Goal: Navigation & Orientation: Find specific page/section

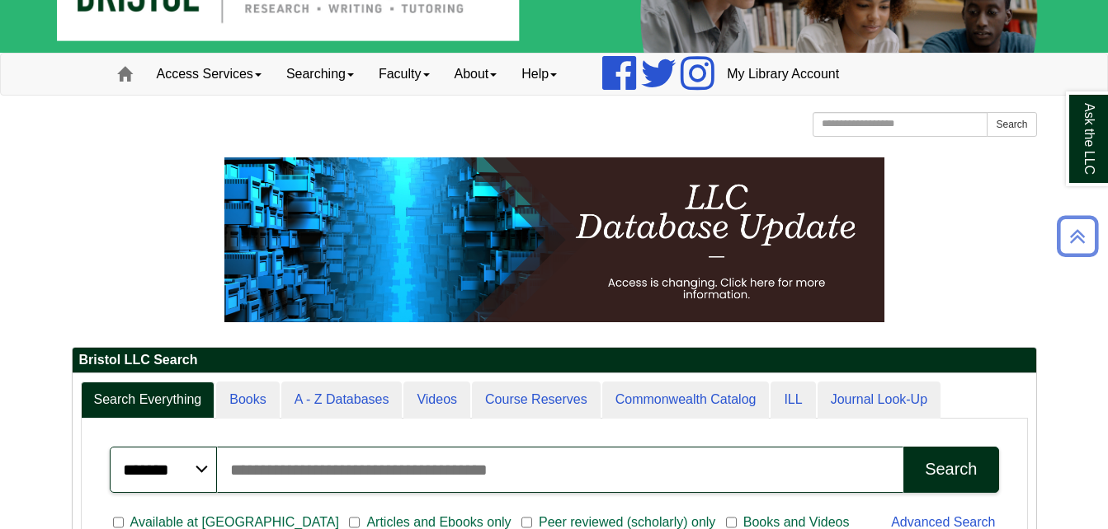
scroll to position [52, 0]
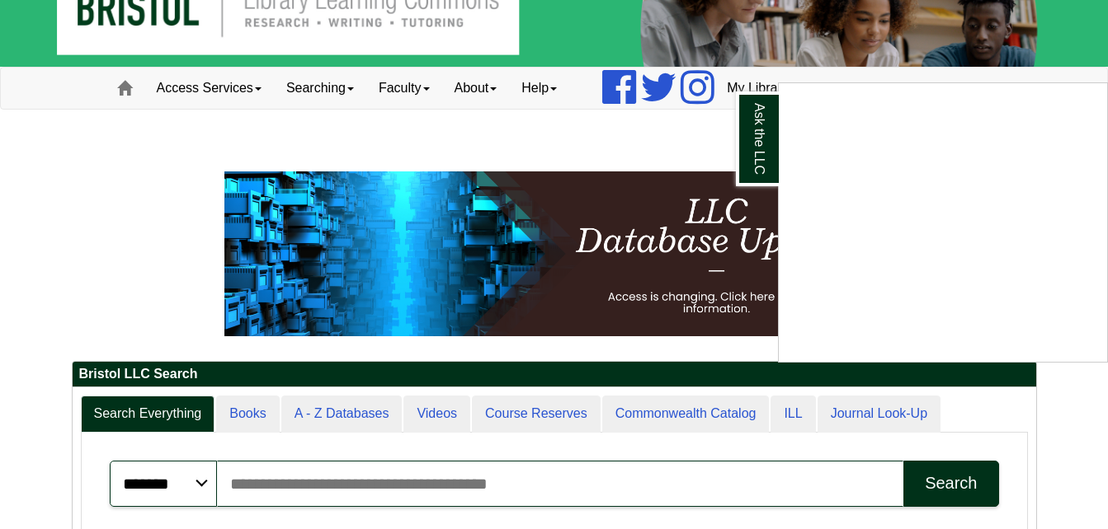
click at [256, 416] on div "Ask the LLC" at bounding box center [554, 264] width 1108 height 529
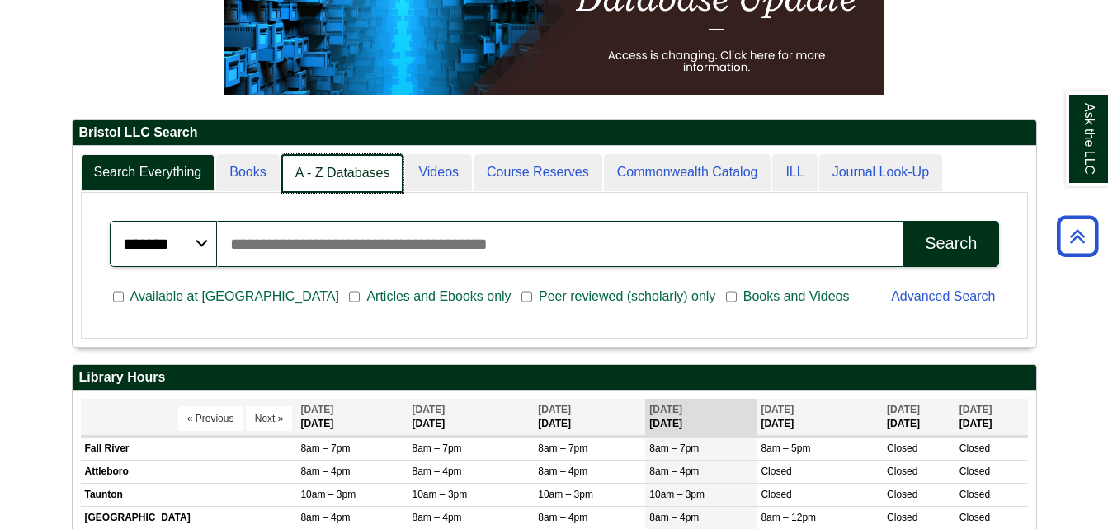
scroll to position [8, 8]
click at [281, 185] on link "A - Z Databases" at bounding box center [342, 173] width 123 height 39
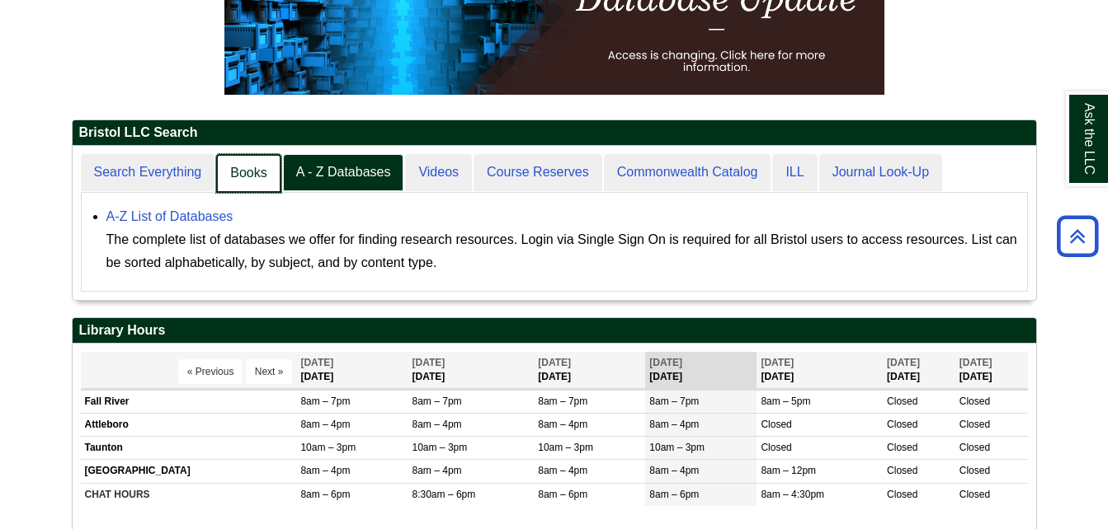
click at [256, 177] on link "Books" at bounding box center [248, 173] width 64 height 39
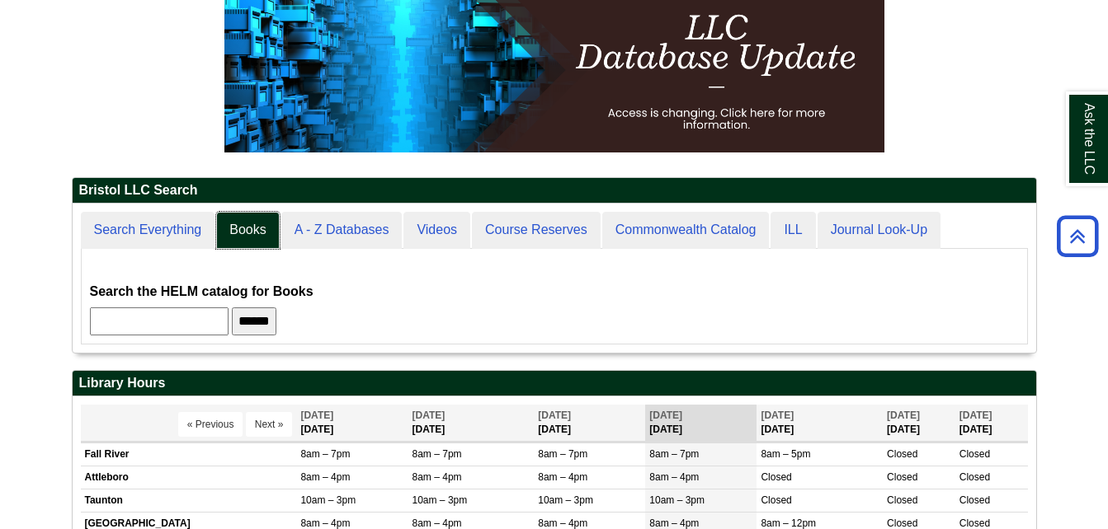
scroll to position [233, 0]
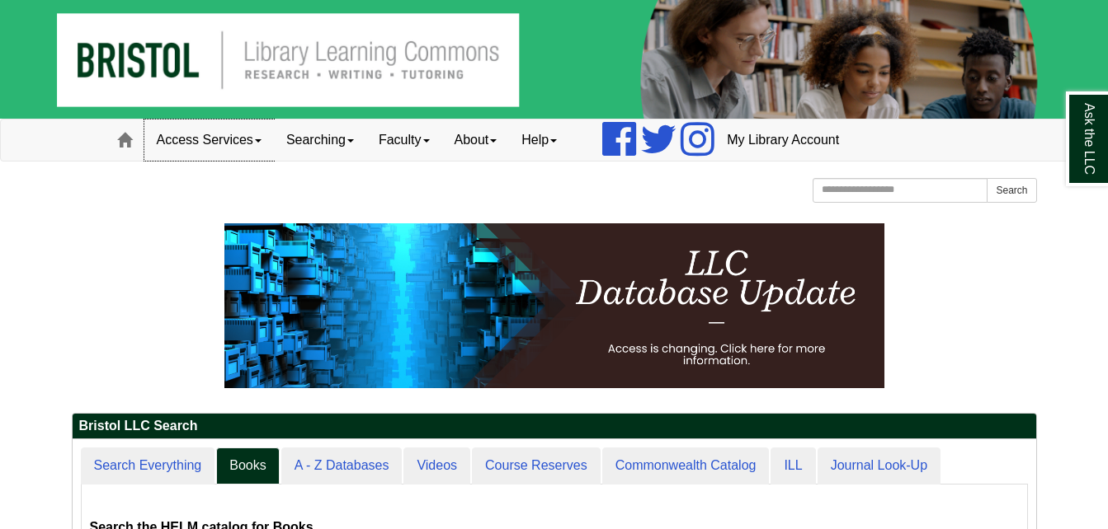
click at [261, 126] on link "Access Services" at bounding box center [208, 140] width 129 height 41
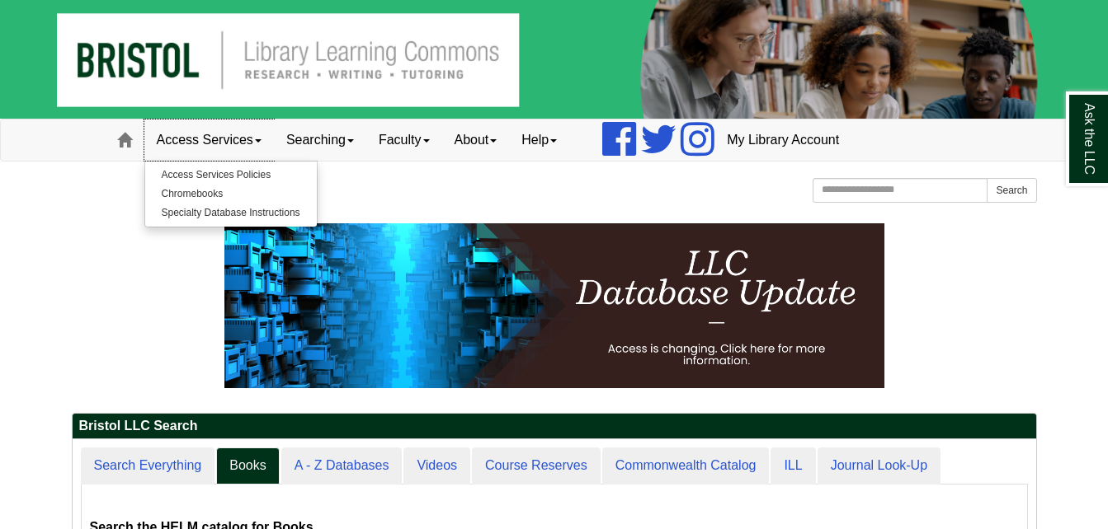
click at [266, 134] on link "Access Services" at bounding box center [208, 140] width 129 height 41
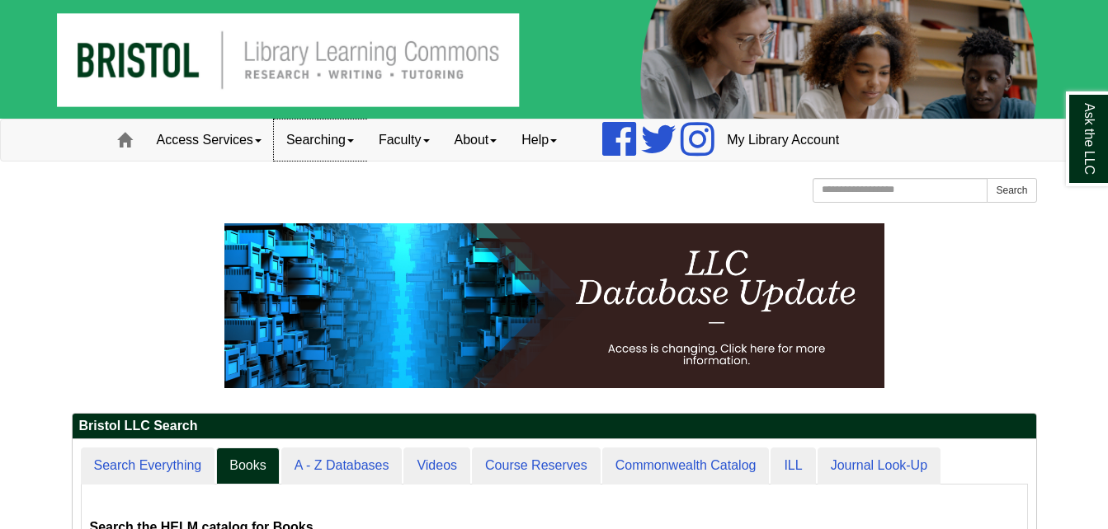
click at [364, 132] on link "Searching" at bounding box center [320, 140] width 92 height 41
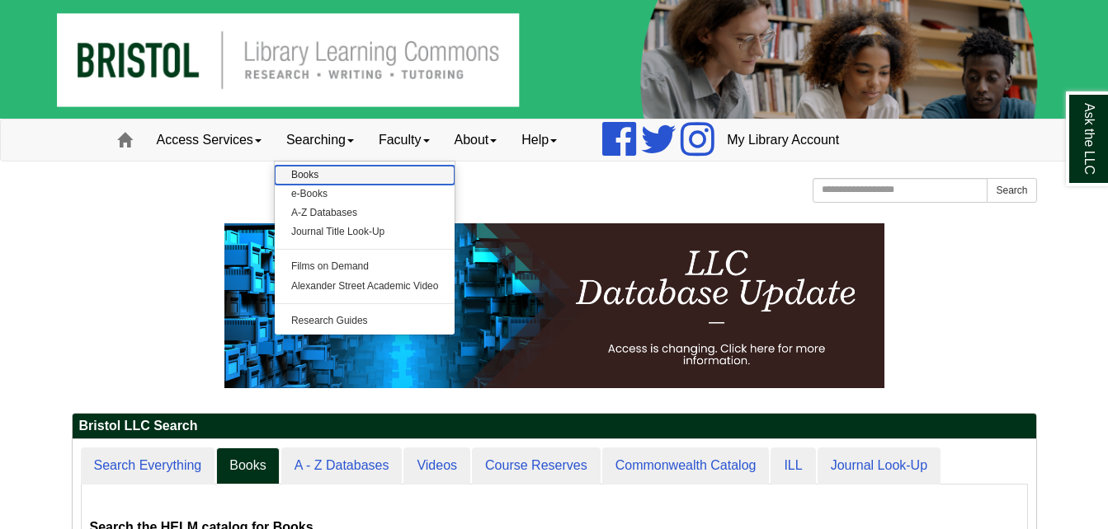
click at [334, 172] on link "Books" at bounding box center [365, 175] width 181 height 19
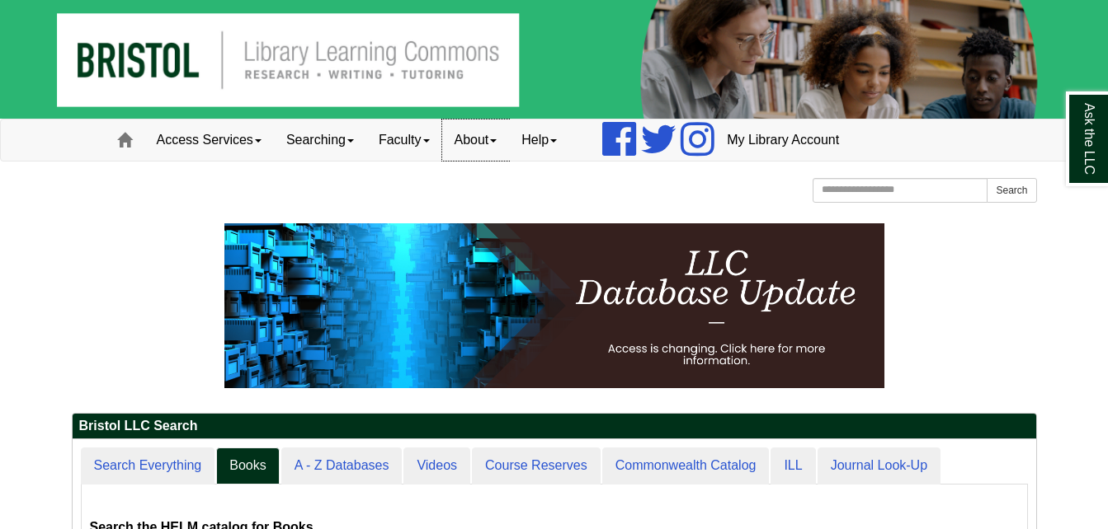
click at [510, 146] on link "About" at bounding box center [476, 140] width 68 height 41
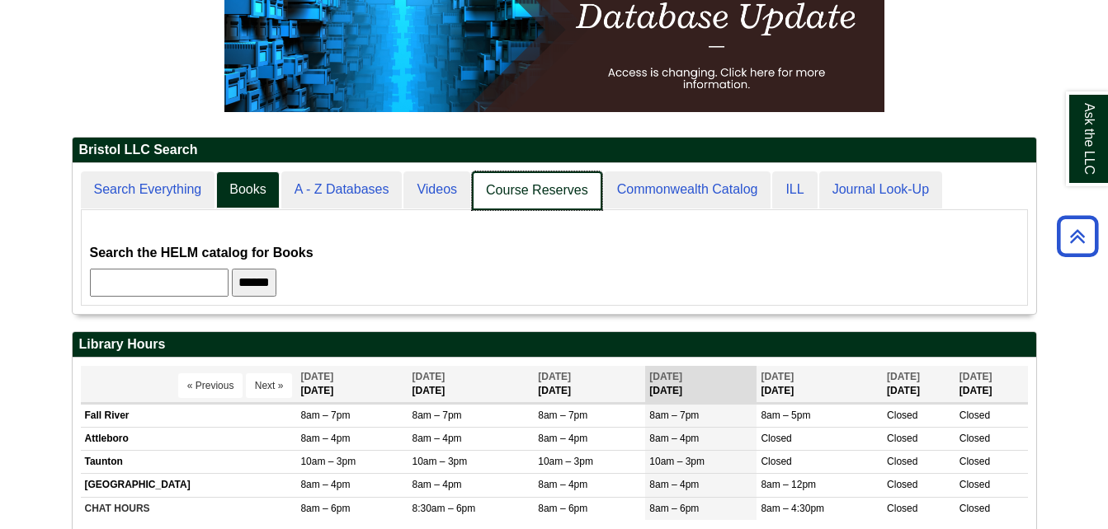
click at [575, 200] on link "Course Reserves" at bounding box center [537, 191] width 130 height 39
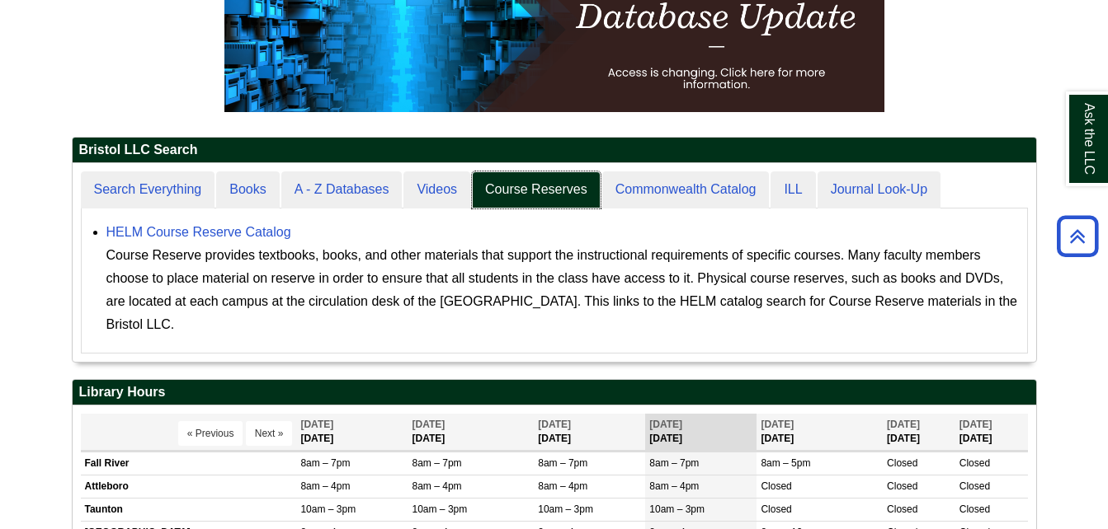
scroll to position [199, 963]
click at [266, 229] on link "HELM Course Reserve Catalog" at bounding box center [198, 232] width 185 height 14
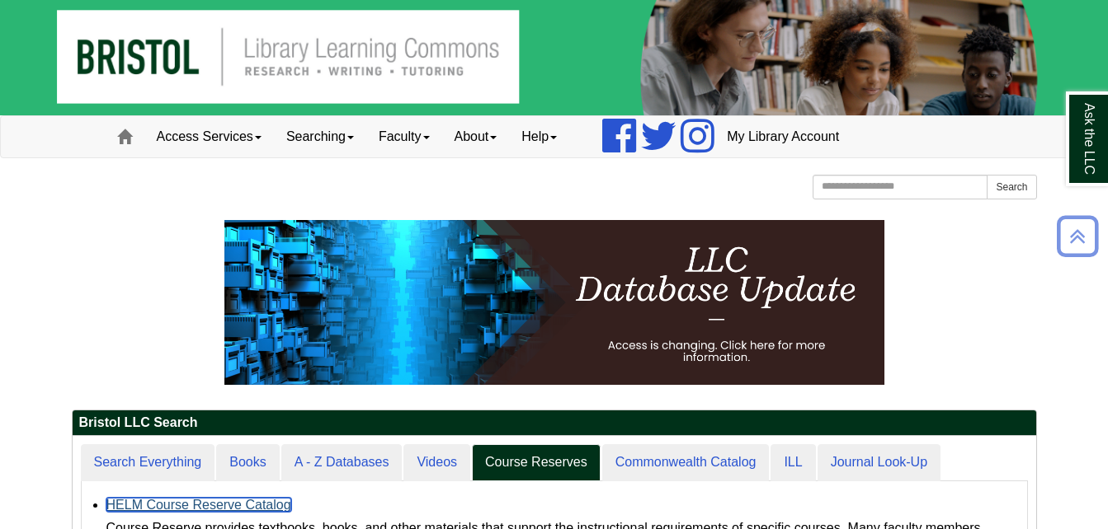
scroll to position [0, 0]
